Goal: Transaction & Acquisition: Download file/media

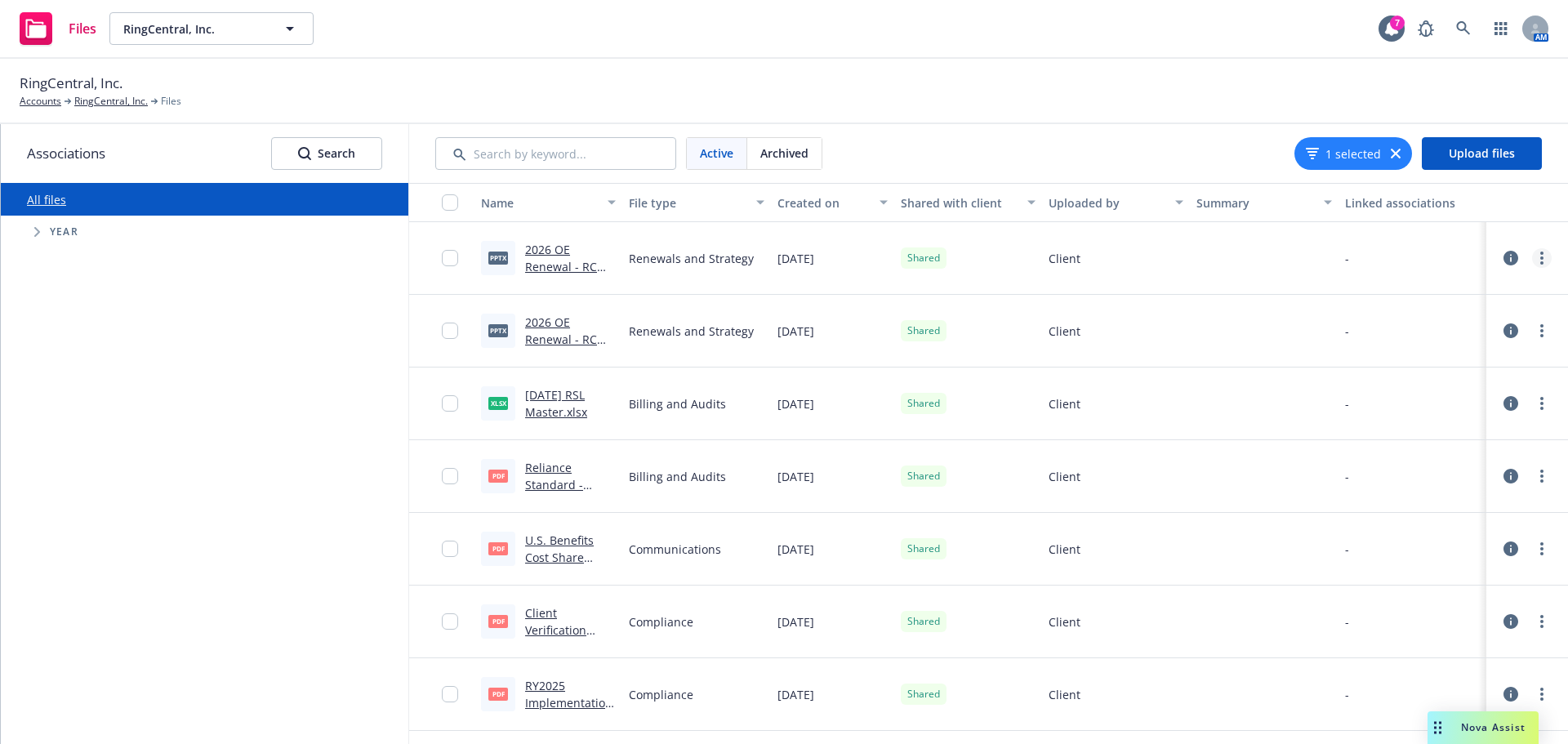
click at [1540, 258] on circle "more" at bounding box center [1542, 258] width 3 height 3
click at [1433, 356] on link "Download" at bounding box center [1457, 357] width 163 height 33
